Goal: Transaction & Acquisition: Purchase product/service

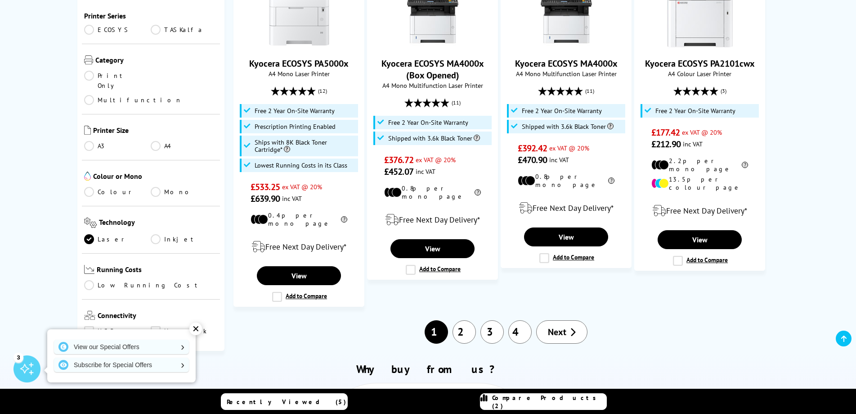
scroll to position [90, 0]
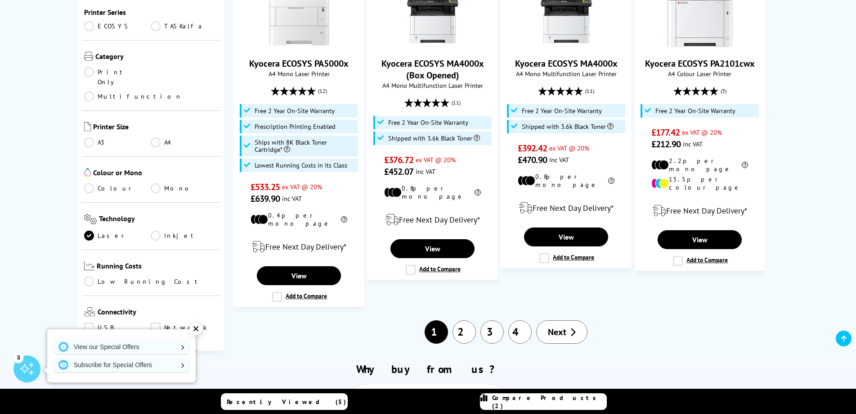
click at [103, 183] on link "Colour" at bounding box center [117, 188] width 67 height 10
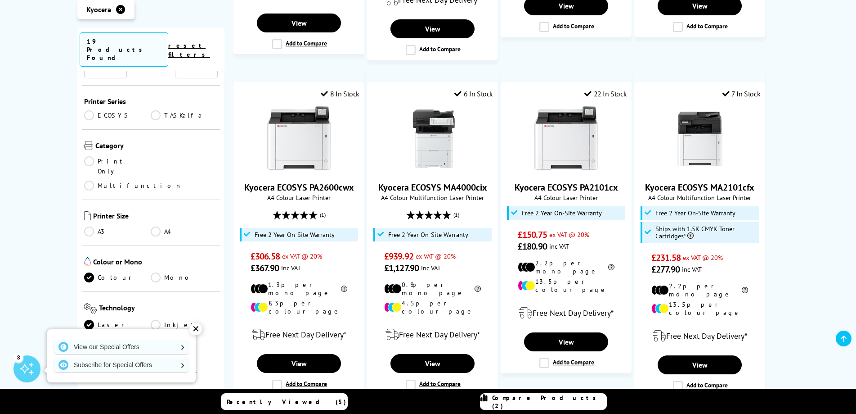
scroll to position [900, 0]
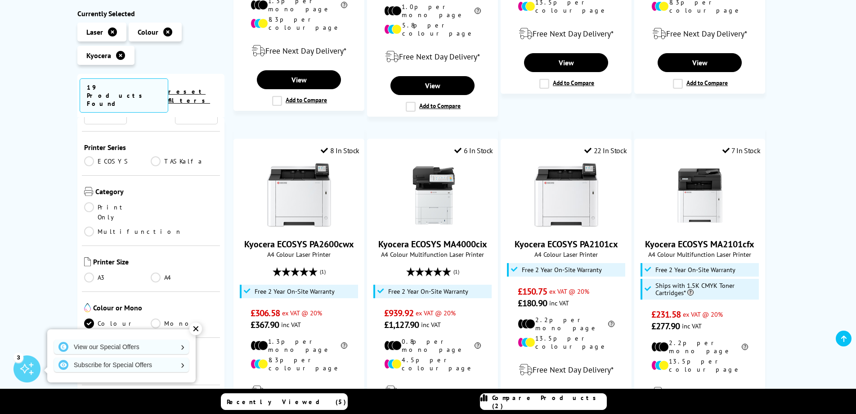
click at [160, 272] on link "A4" at bounding box center [184, 277] width 67 height 10
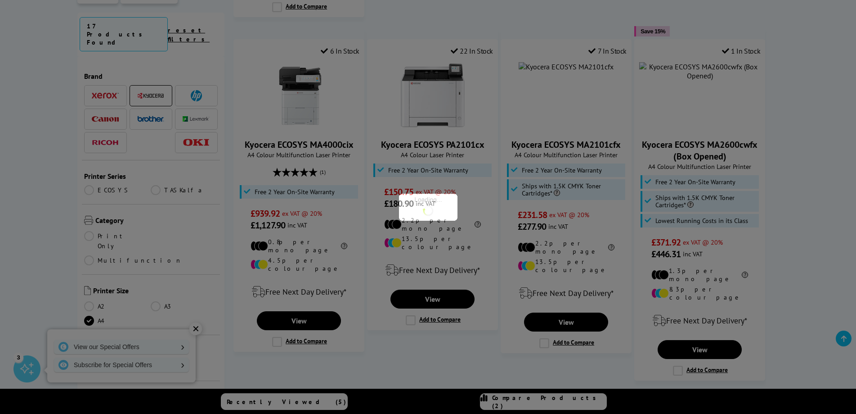
scroll to position [90, 0]
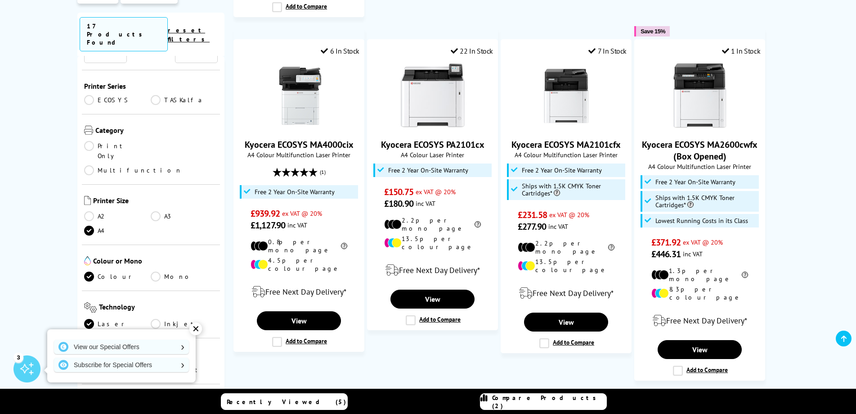
click at [168, 165] on link "Multifunction" at bounding box center [133, 170] width 98 height 10
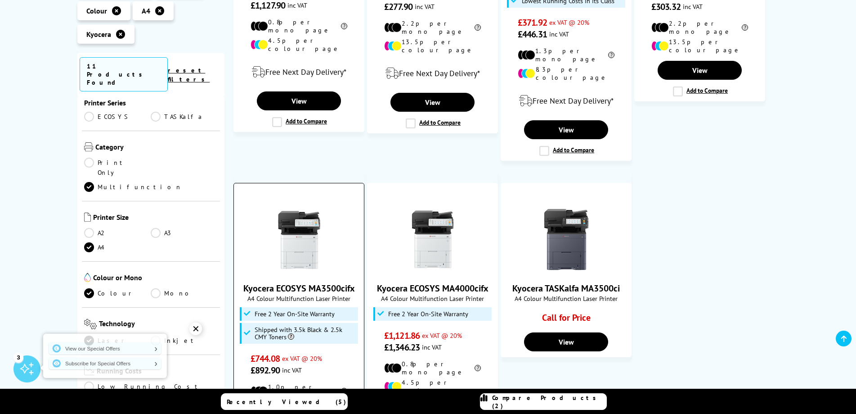
scroll to position [765, 0]
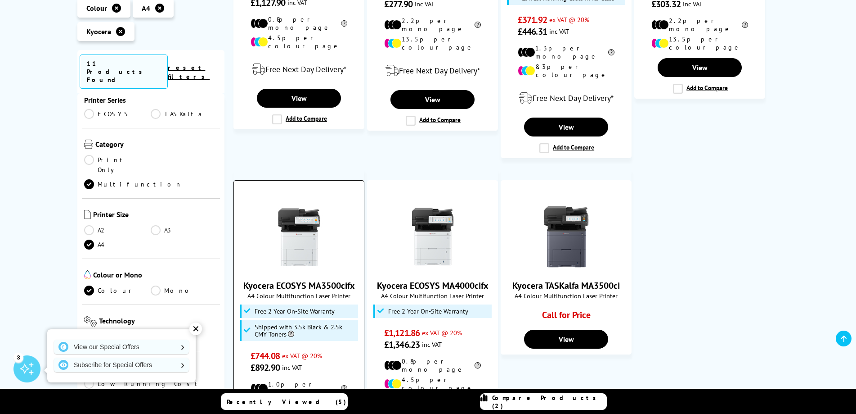
click at [344, 279] on link "Kyocera ECOSYS MA3500cifx" at bounding box center [299, 285] width 112 height 12
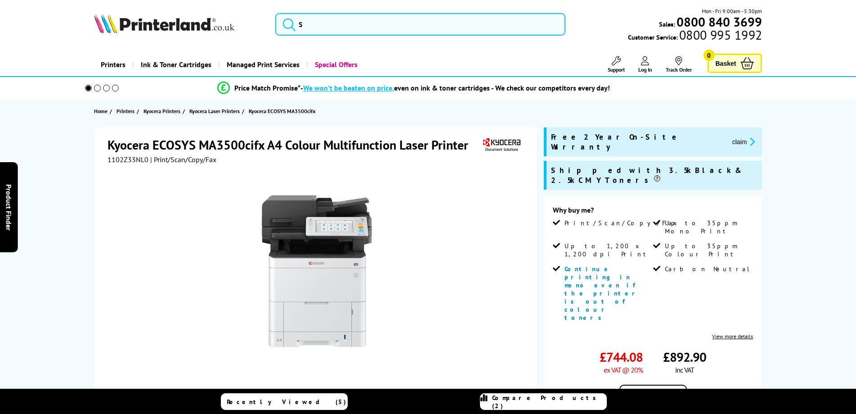
click at [345, 259] on img at bounding box center [317, 270] width 176 height 176
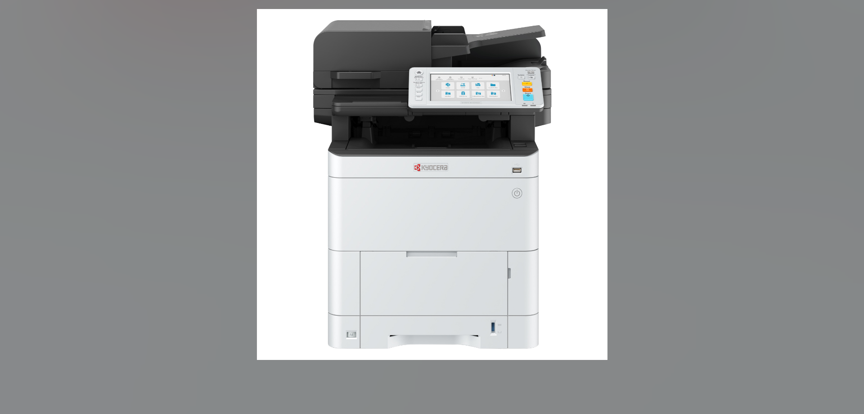
click at [346, 226] on img at bounding box center [432, 184] width 351 height 351
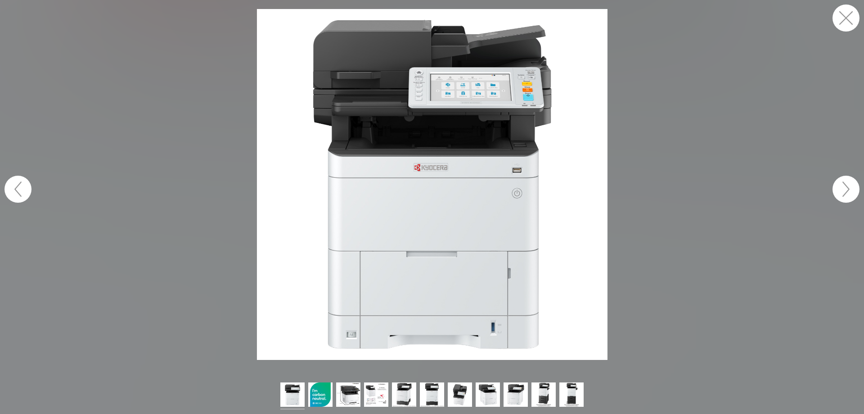
click at [439, 125] on img at bounding box center [432, 184] width 351 height 351
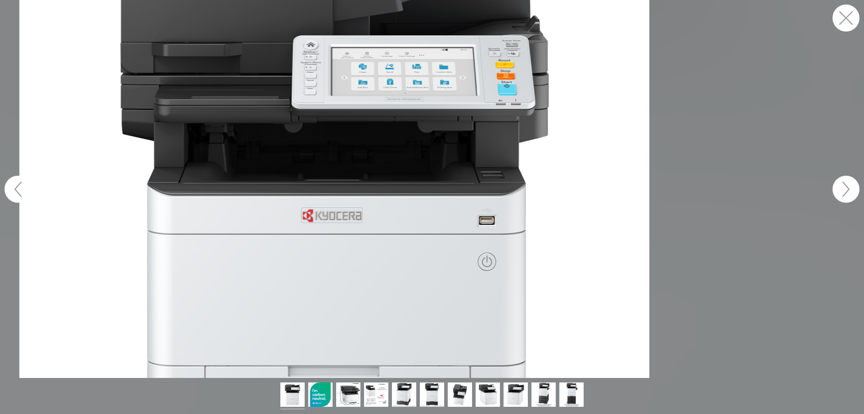
drag, startPoint x: 159, startPoint y: 69, endPoint x: 255, endPoint y: 158, distance: 130.5
click at [255, 158] on figure at bounding box center [432, 189] width 864 height 378
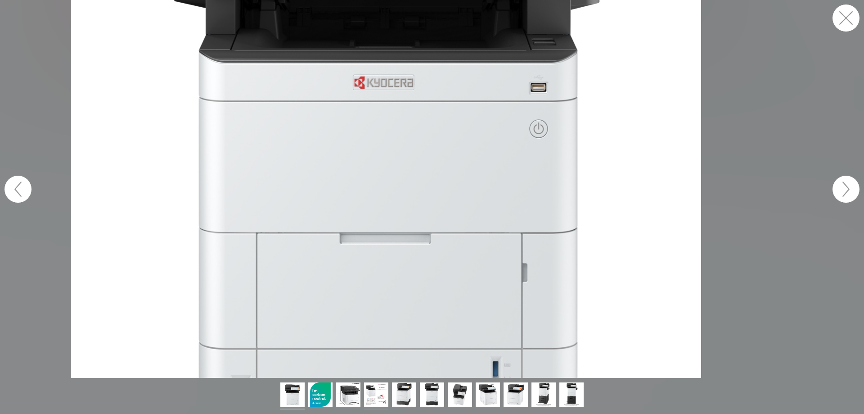
click at [378, 400] on img at bounding box center [376, 395] width 24 height 27
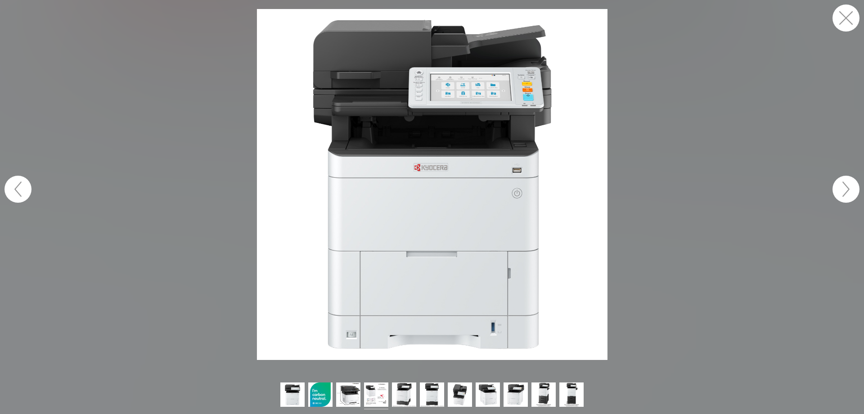
click at [373, 395] on img at bounding box center [376, 395] width 24 height 27
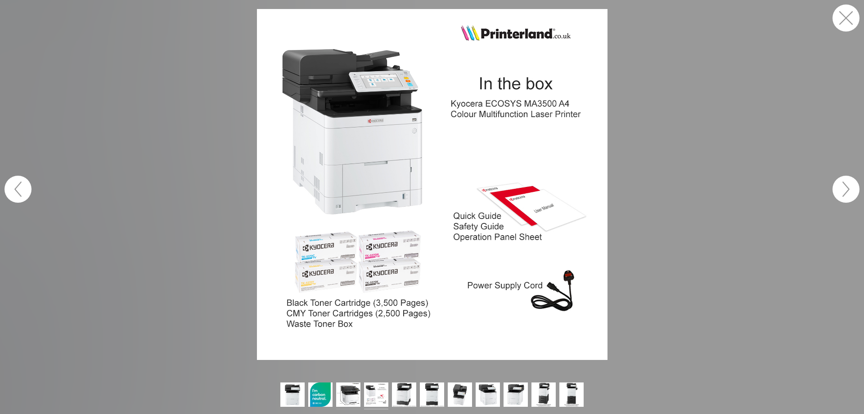
click at [353, 393] on img at bounding box center [348, 395] width 24 height 27
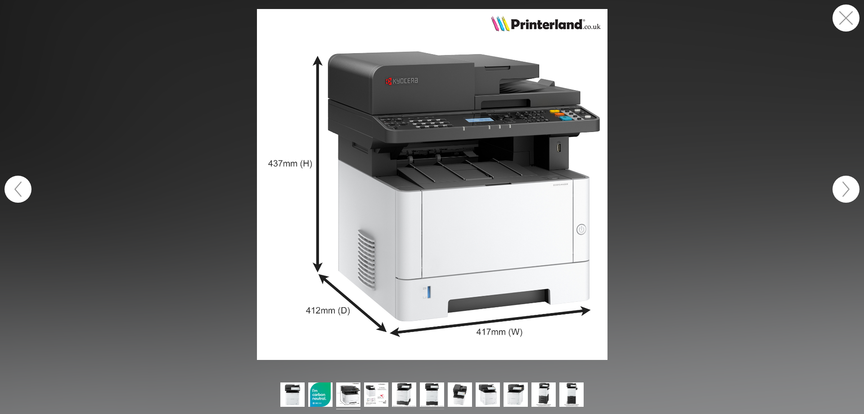
click at [428, 395] on img at bounding box center [432, 395] width 24 height 27
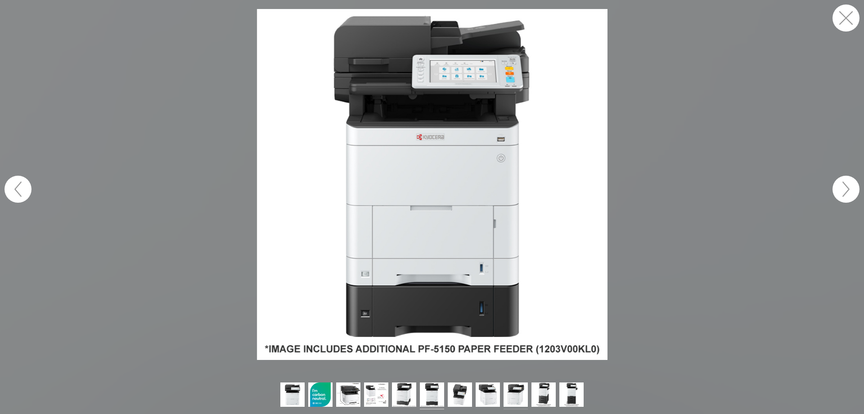
click at [518, 399] on img at bounding box center [516, 395] width 24 height 27
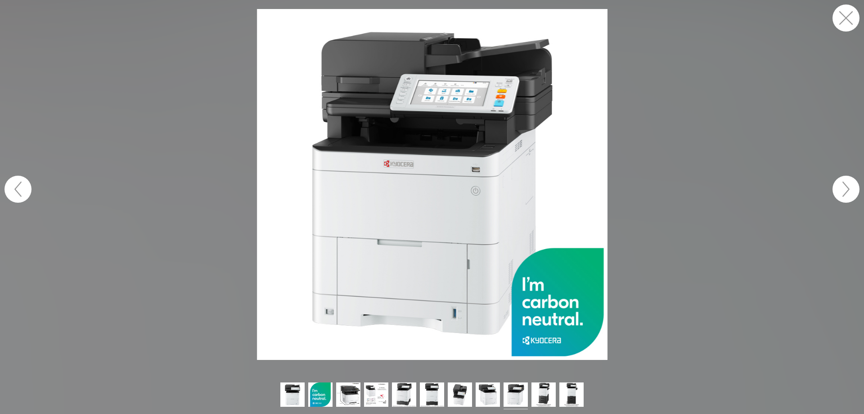
click at [849, 16] on button "button" at bounding box center [846, 18] width 27 height 27
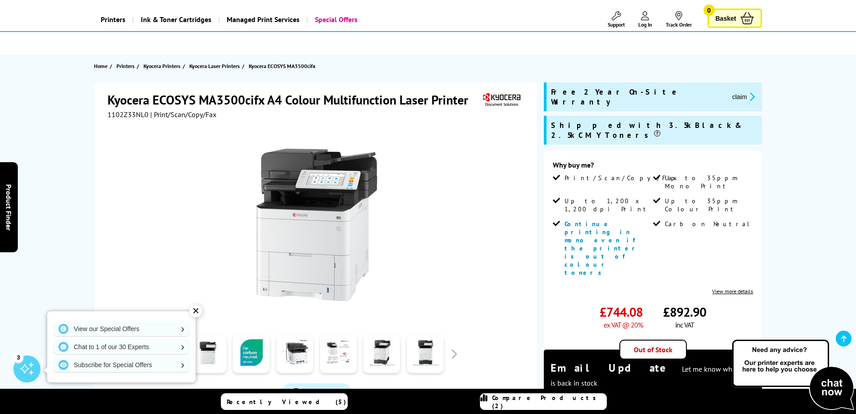
scroll to position [90, 0]
